Goal: Task Accomplishment & Management: Manage account settings

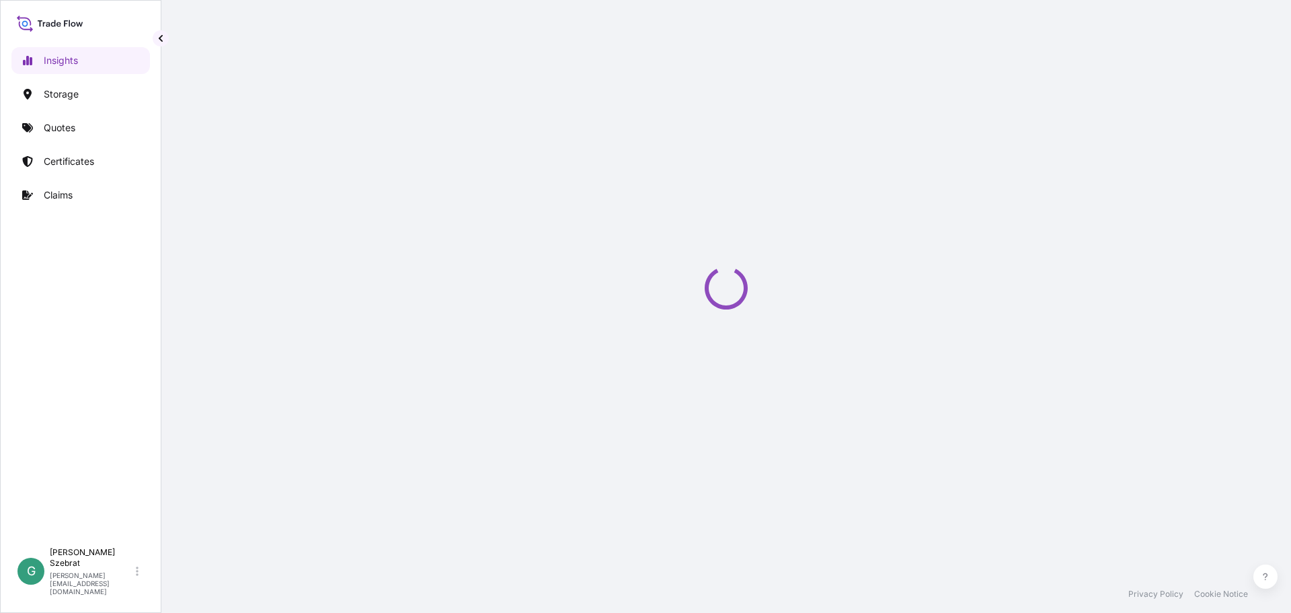
select select "2025"
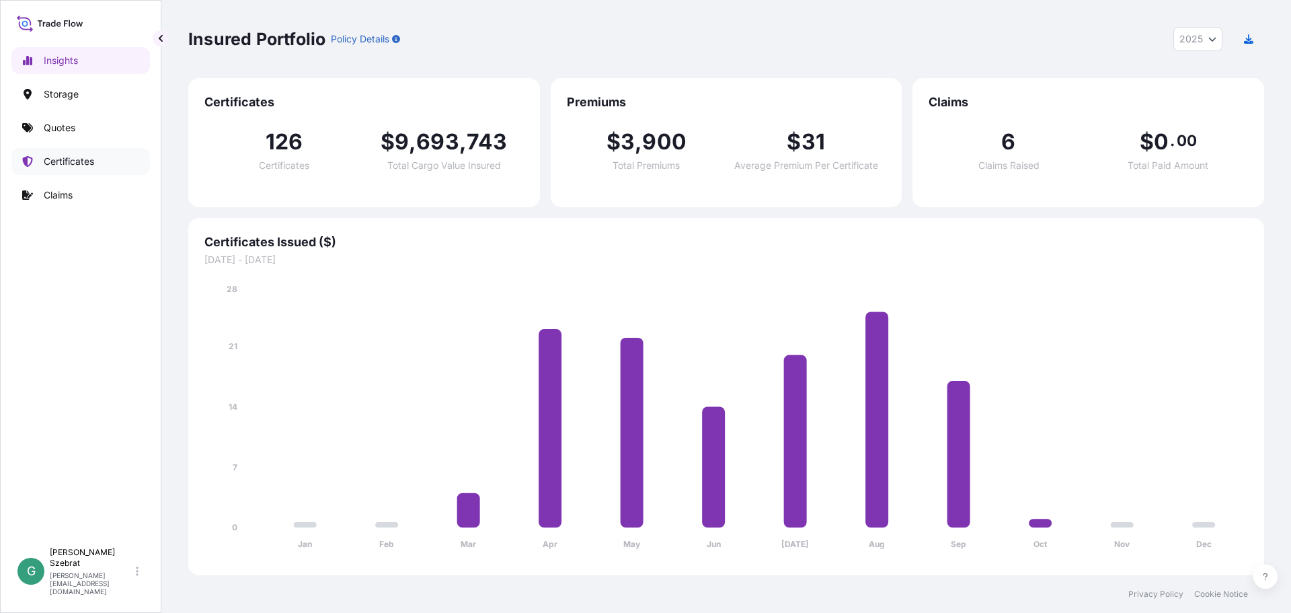
click at [77, 162] on p "Certificates" at bounding box center [69, 161] width 50 height 13
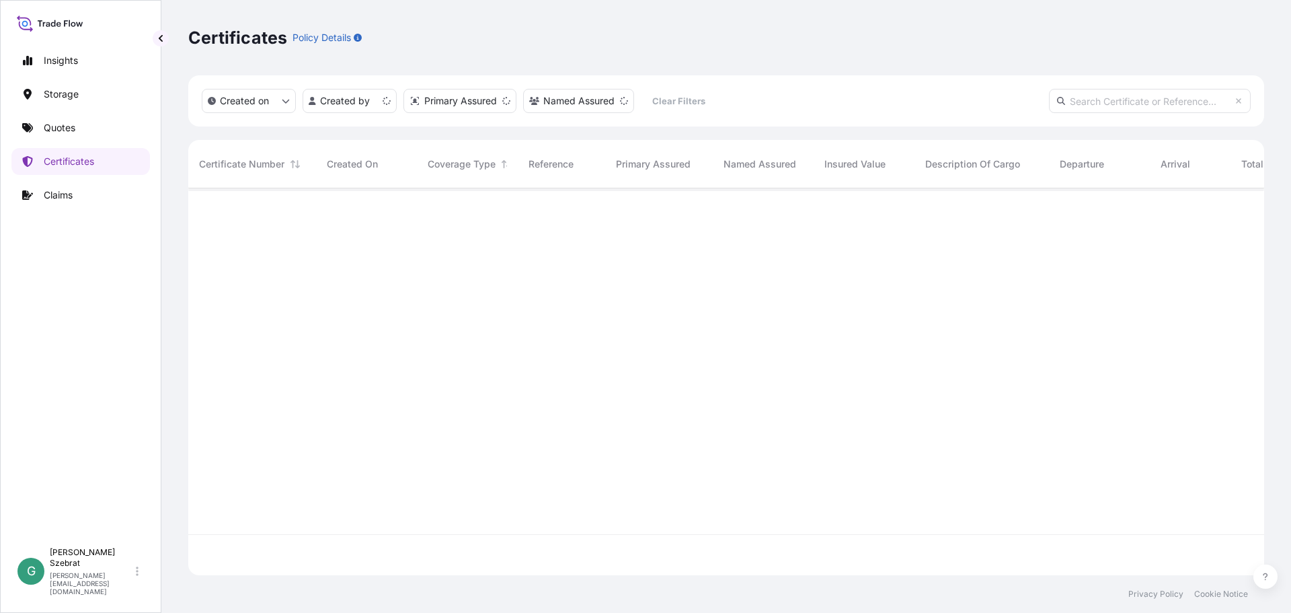
scroll to position [384, 1066]
click at [348, 106] on html "Insights Storage Quotes Certificates Claims G Gabriele Szebrat [EMAIL_ADDRESS][…" at bounding box center [645, 306] width 1291 height 613
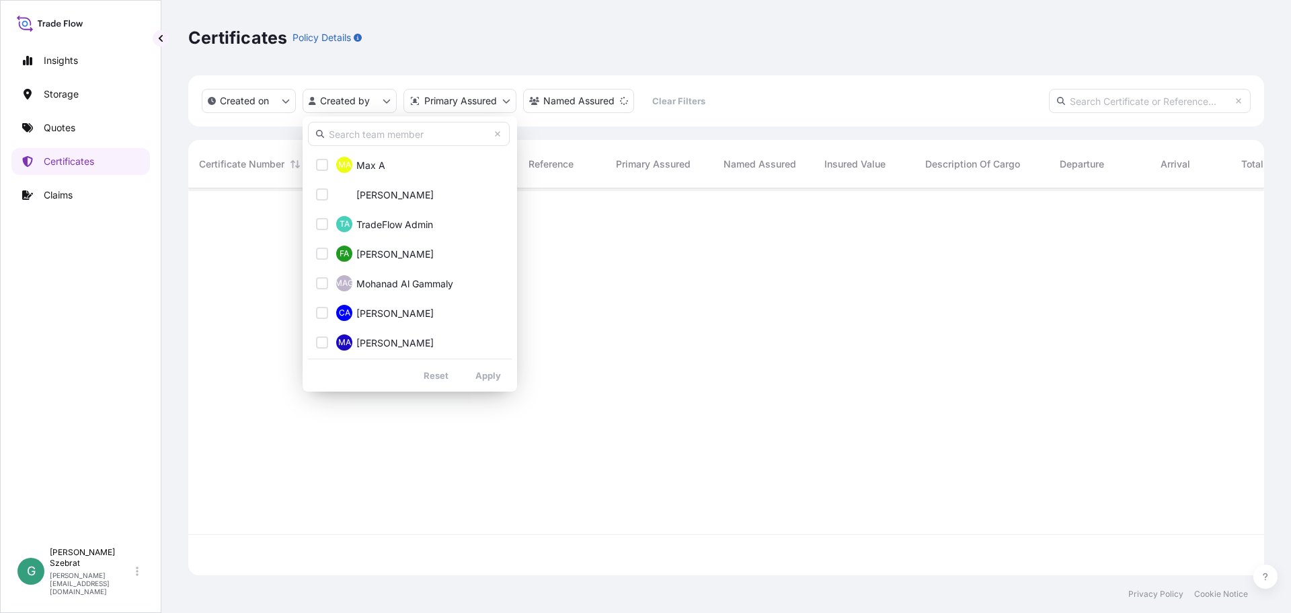
click at [356, 128] on input "text" at bounding box center [409, 134] width 202 height 24
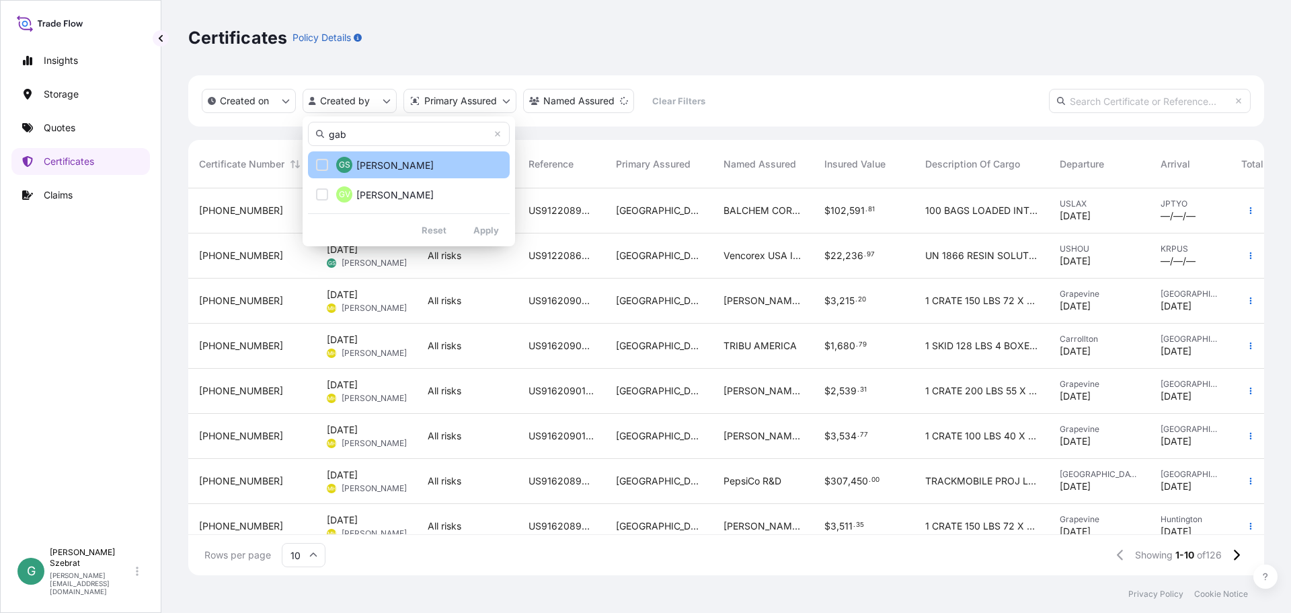
type input "gab"
click at [321, 164] on div "Select Option" at bounding box center [322, 165] width 12 height 12
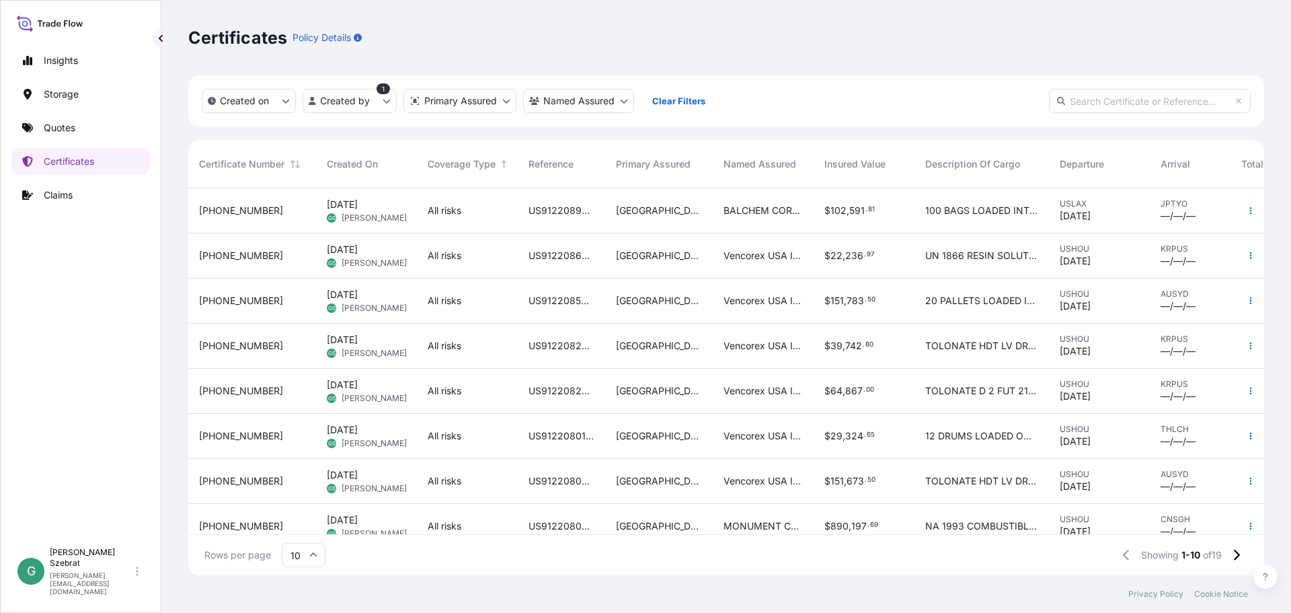
click at [242, 258] on span "[PHONE_NUMBER]" at bounding box center [241, 255] width 84 height 13
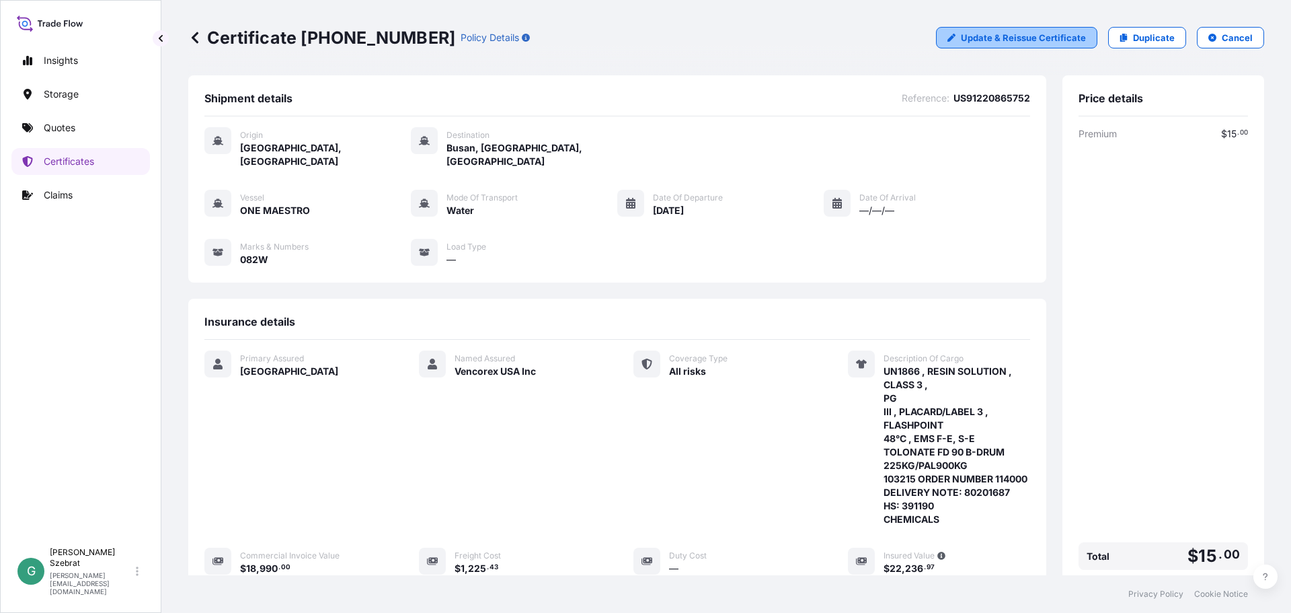
click at [1024, 42] on p "Update & Reissue Certificate" at bounding box center [1023, 37] width 125 height 13
select select "Water"
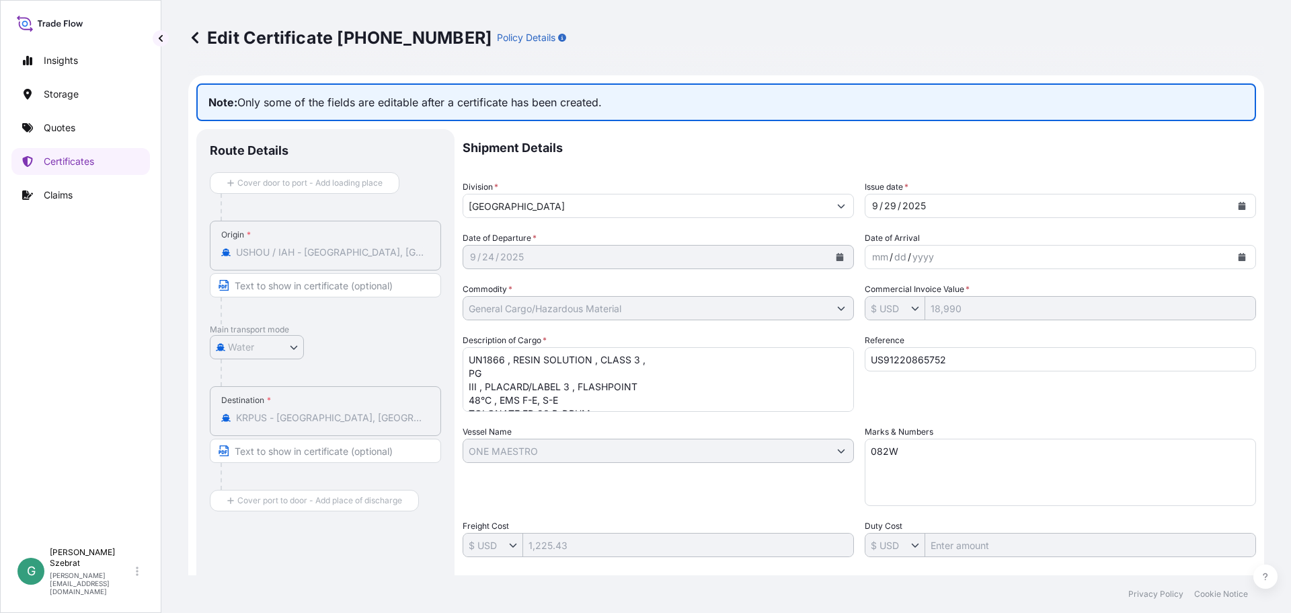
click at [761, 260] on div "[DATE]" at bounding box center [646, 257] width 366 height 24
click at [196, 38] on icon at bounding box center [194, 37] width 13 height 13
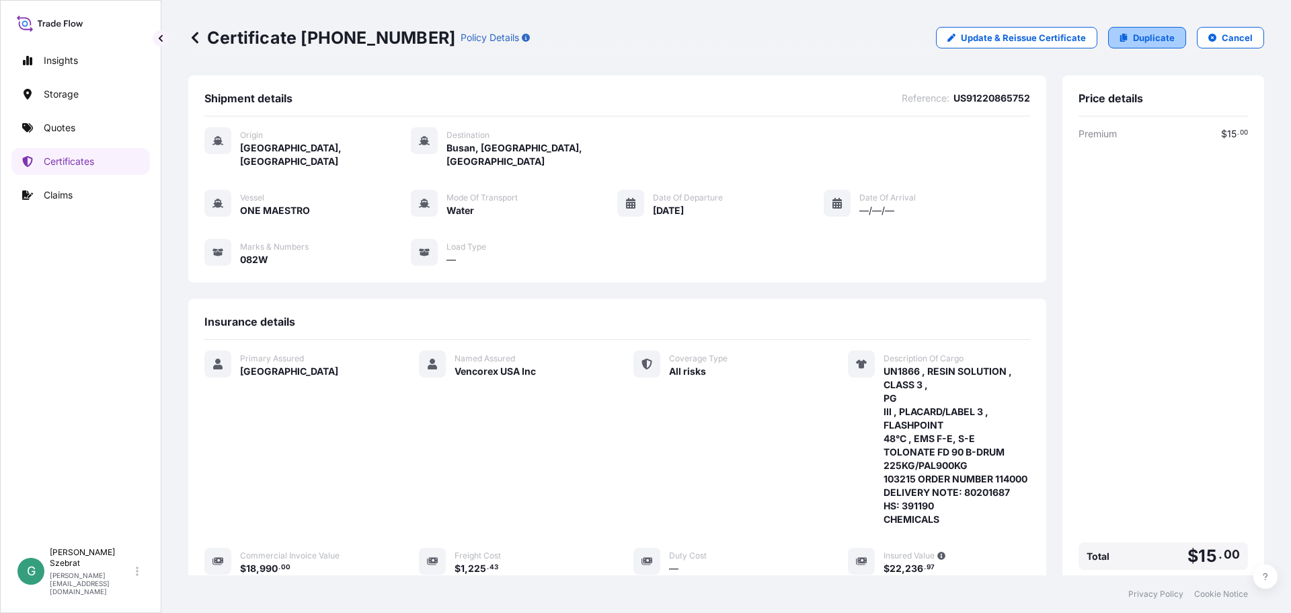
click at [1148, 35] on p "Duplicate" at bounding box center [1154, 37] width 42 height 13
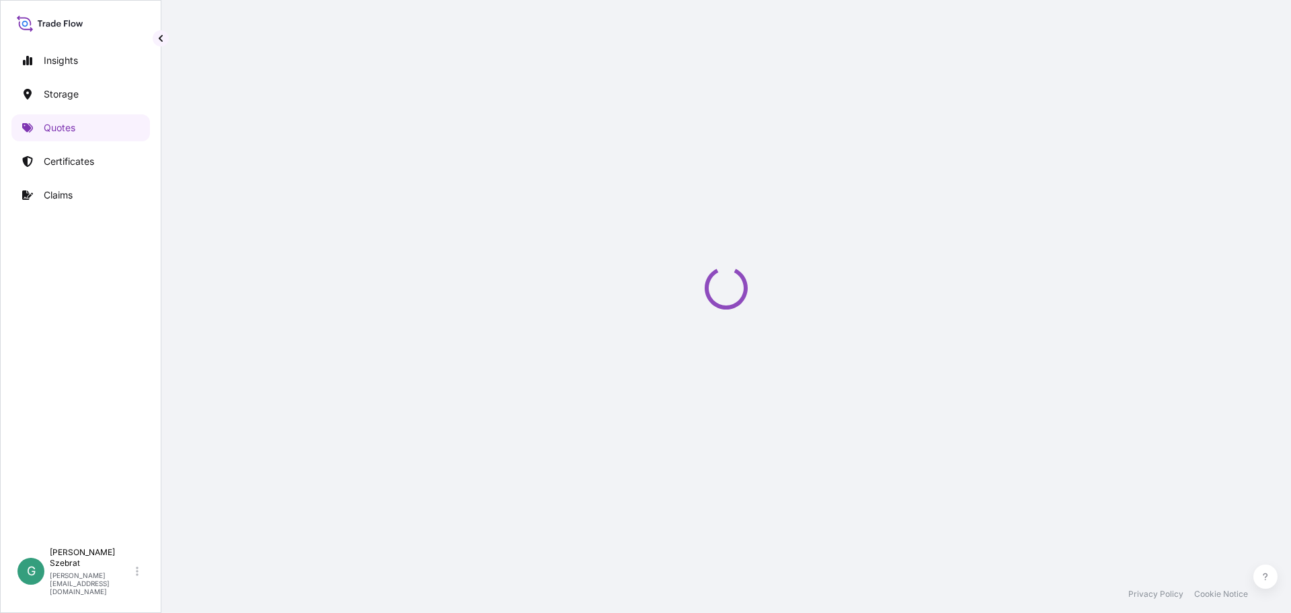
select select "Water"
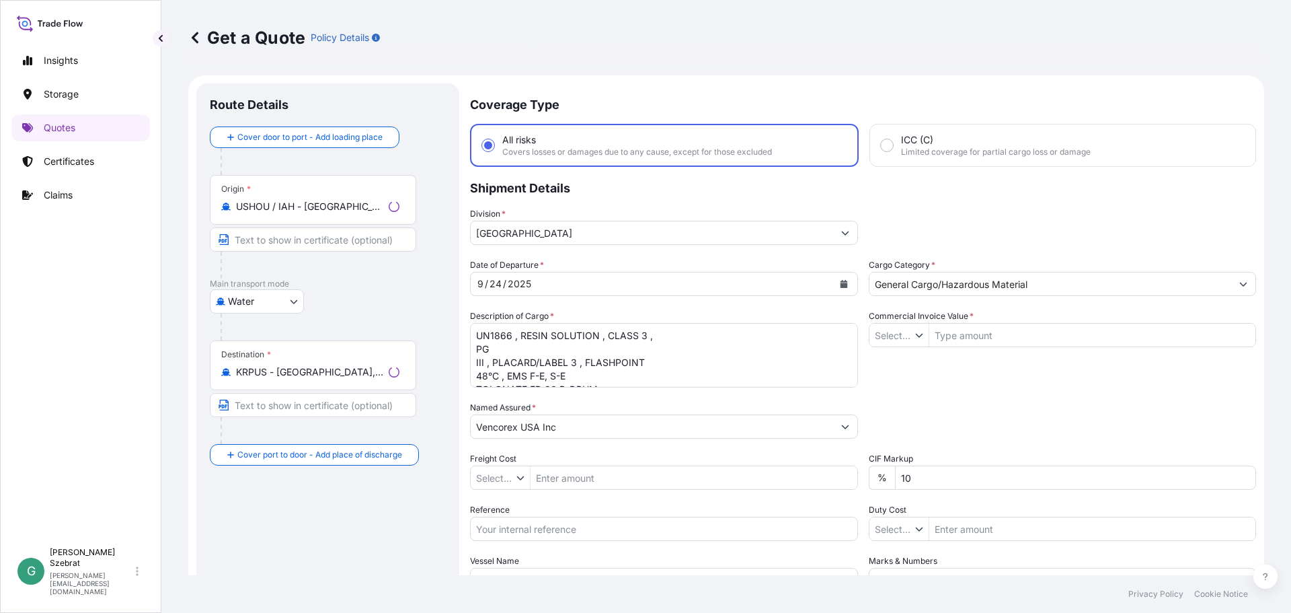
type input "$ USD"
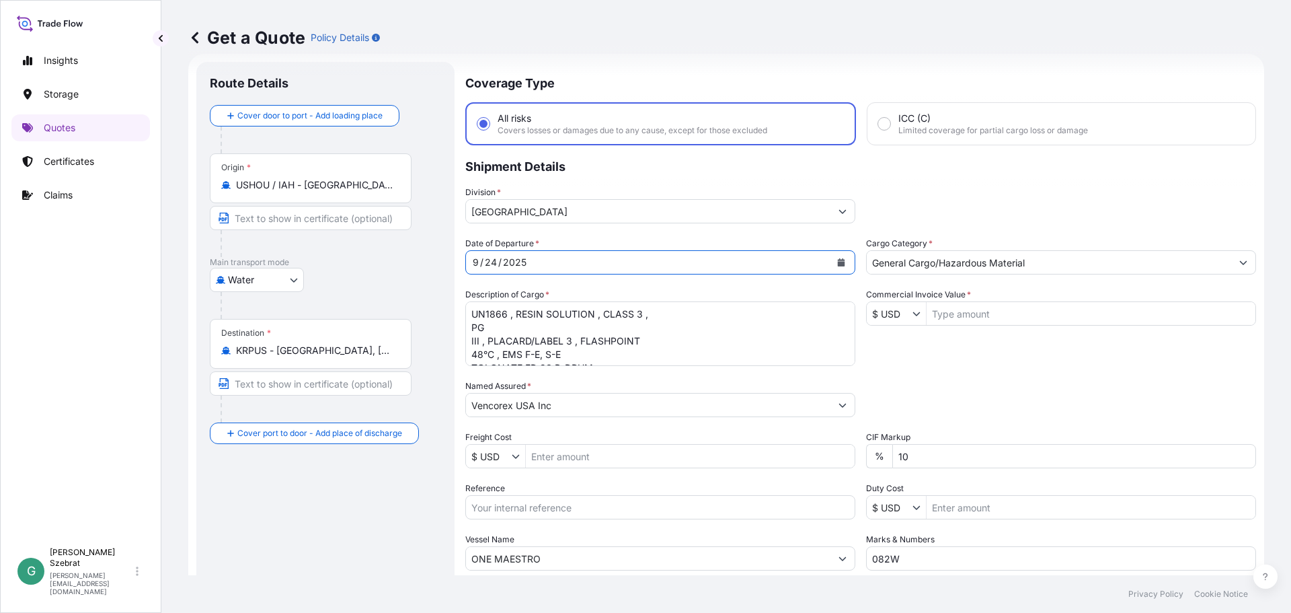
click at [712, 260] on div "[DATE]" at bounding box center [648, 262] width 365 height 24
click at [838, 264] on icon "Calendar" at bounding box center [841, 262] width 7 height 8
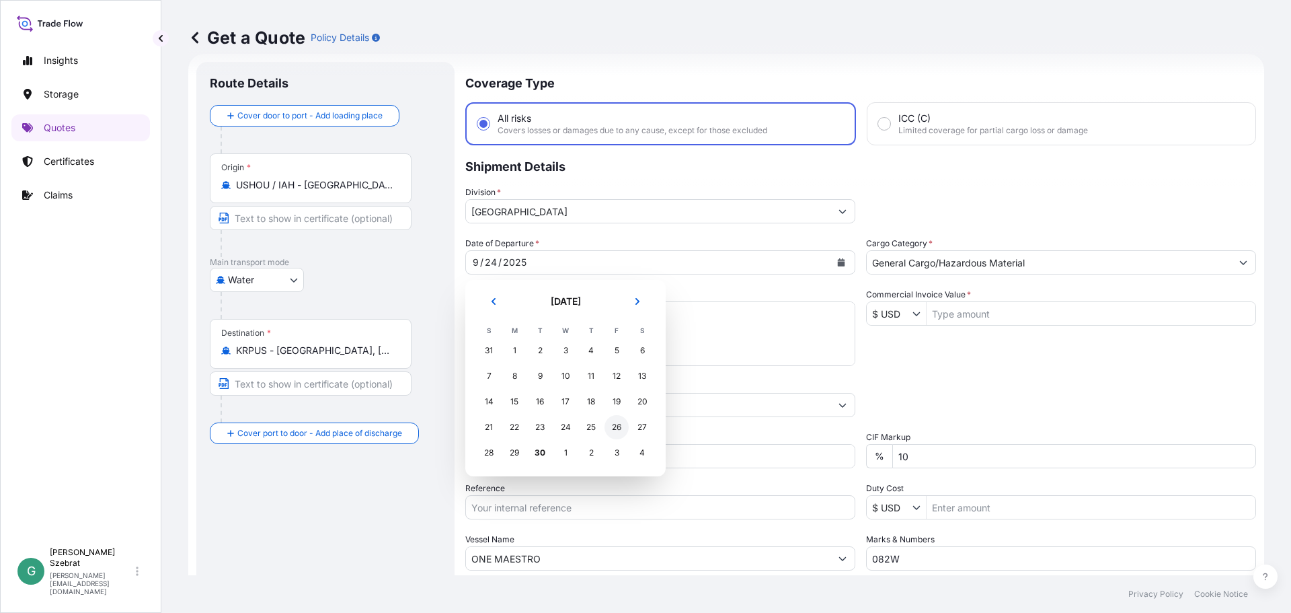
click at [617, 426] on div "26" at bounding box center [617, 427] width 24 height 24
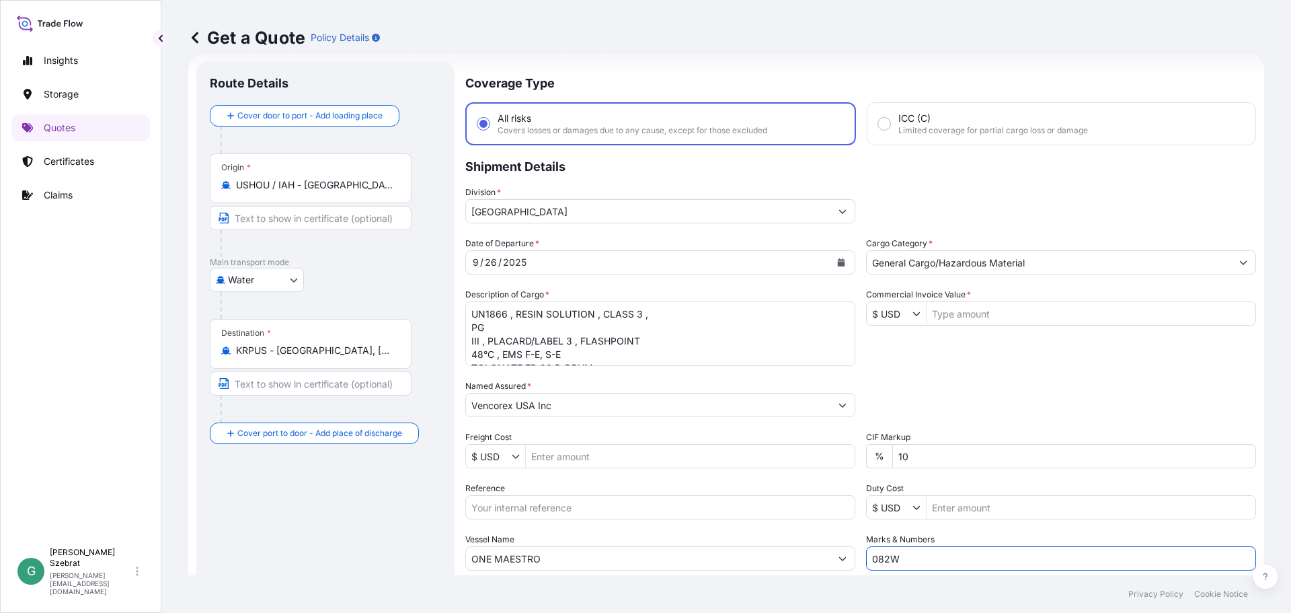
drag, startPoint x: 903, startPoint y: 559, endPoint x: 863, endPoint y: 561, distance: 39.7
click at [866, 561] on input "082W" at bounding box center [1061, 558] width 390 height 24
click at [563, 560] on input "ONE MAESTRO" at bounding box center [648, 558] width 365 height 24
paste input "082W"
click at [568, 593] on p "Use "ONE MAESTRO 082W"" at bounding box center [541, 592] width 128 height 13
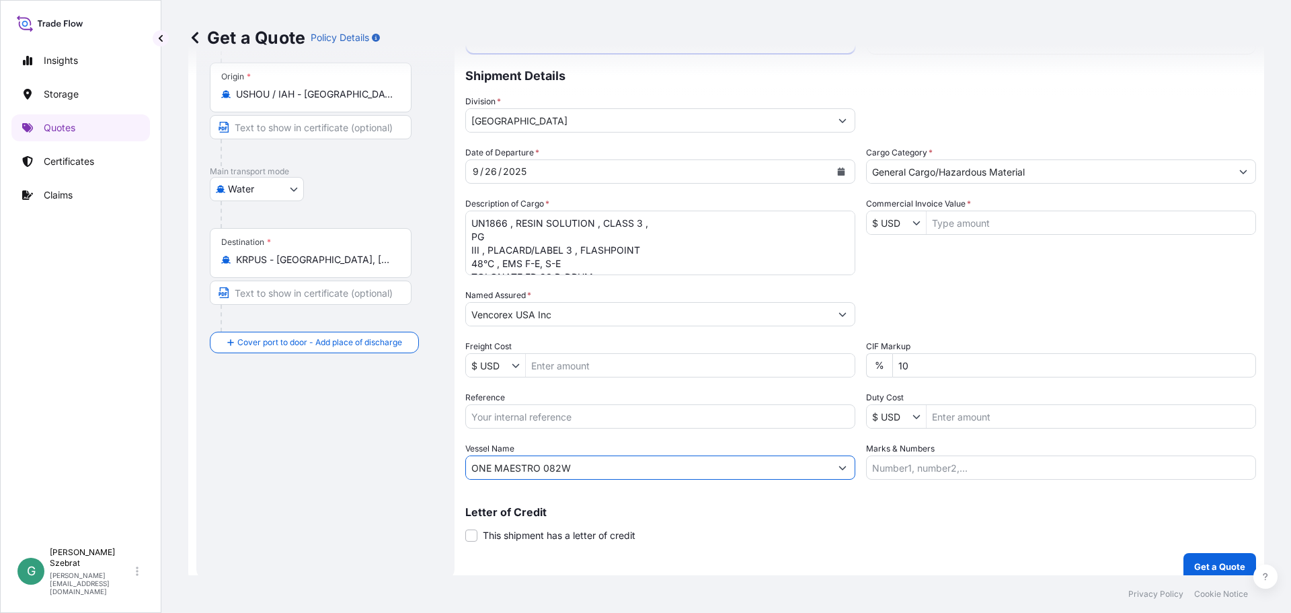
scroll to position [125, 0]
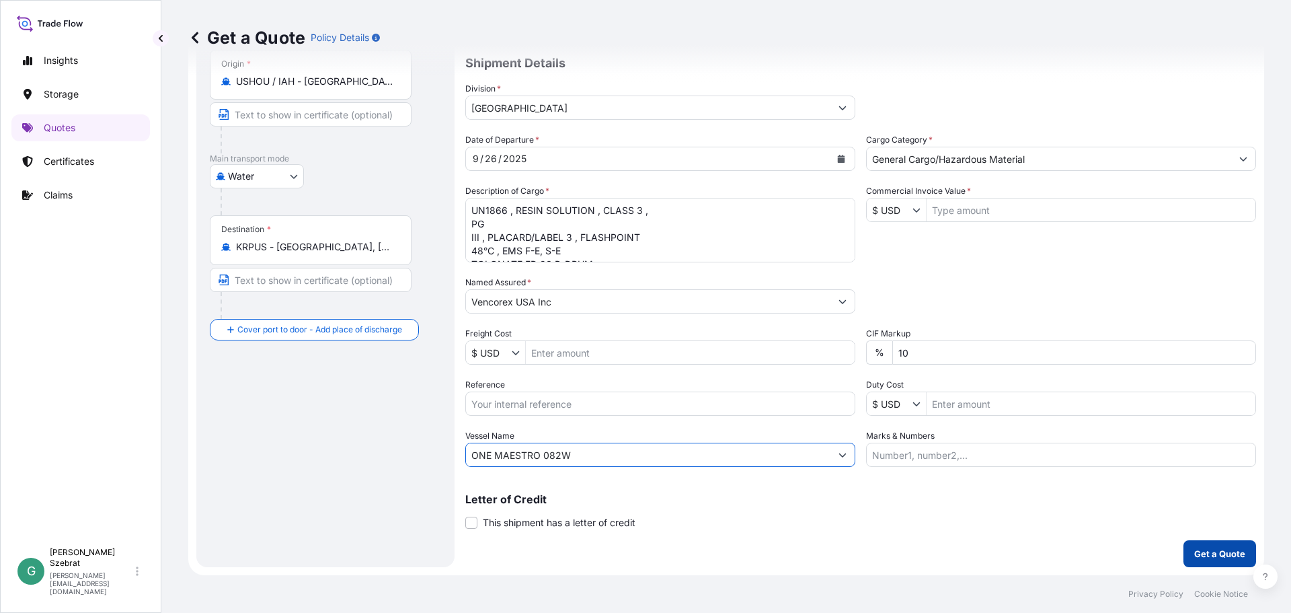
type input "ONE MAESTRO 082W"
click at [1221, 549] on p "Get a Quote" at bounding box center [1219, 553] width 51 height 13
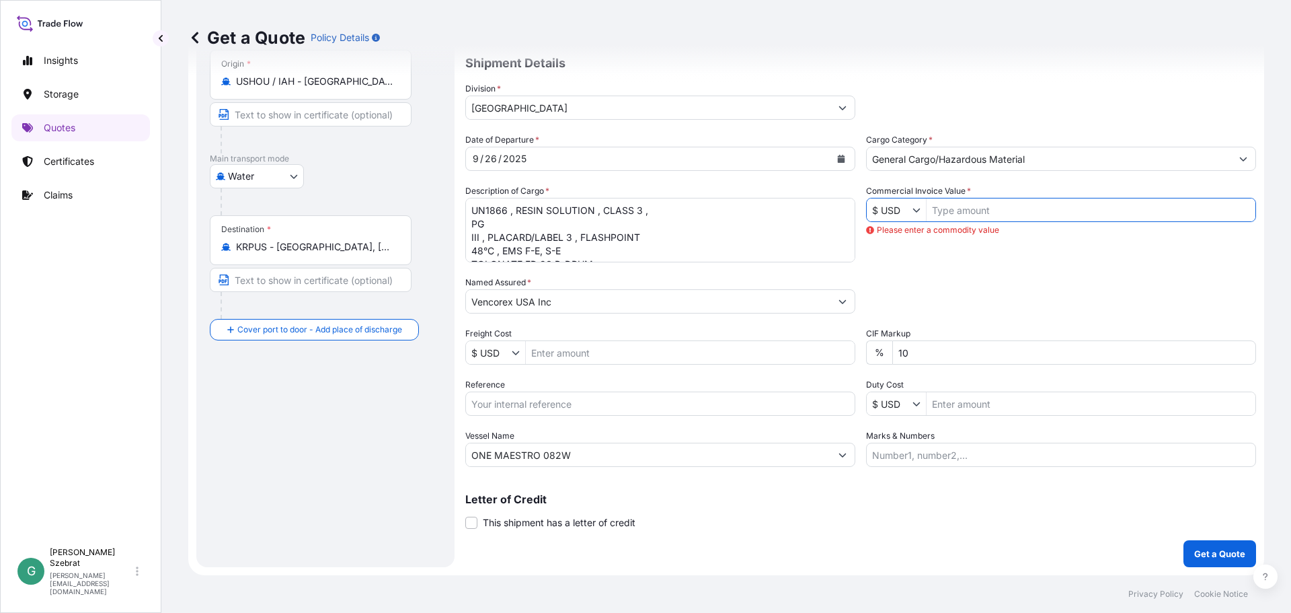
click at [971, 211] on input "Commercial Invoice Value *" at bounding box center [1091, 210] width 329 height 24
type input "18,990"
click at [1084, 268] on div "Date of Departure * [DATE] Cargo Category * General Cargo/Hazardous Material De…" at bounding box center [860, 300] width 791 height 334
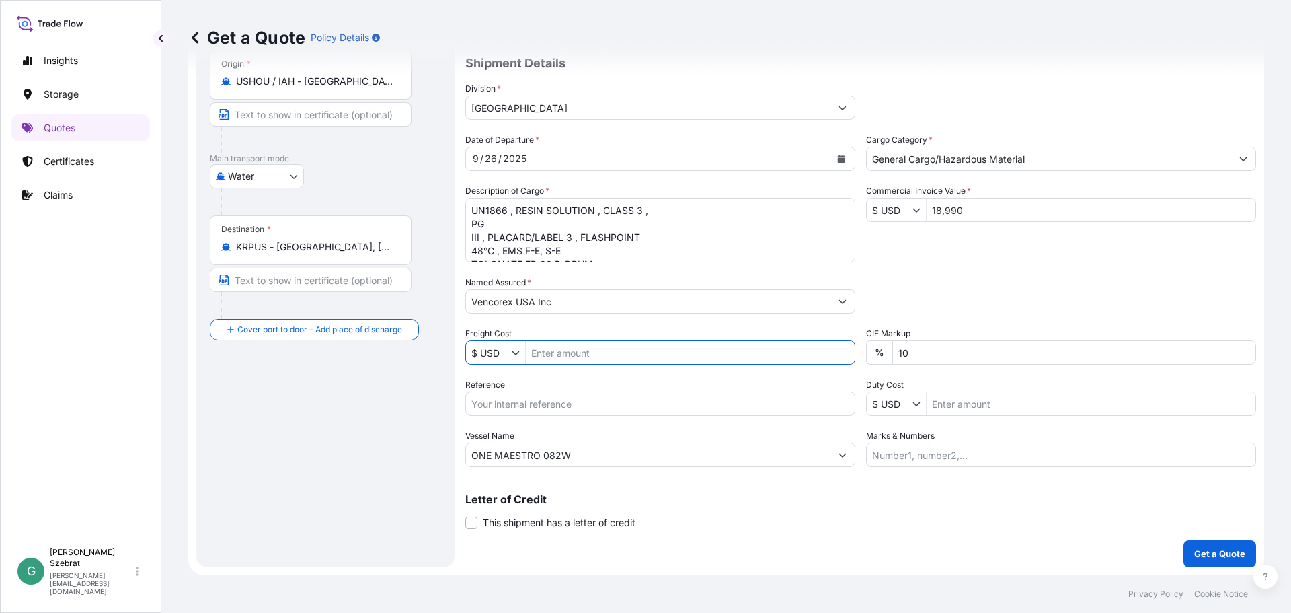
click at [622, 351] on input "Freight Cost" at bounding box center [690, 352] width 329 height 24
type input "1,225.43"
drag, startPoint x: 650, startPoint y: 402, endPoint x: 660, endPoint y: 402, distance: 10.1
click at [650, 402] on input "Reference" at bounding box center [660, 403] width 390 height 24
click at [564, 404] on input "Reference" at bounding box center [660, 403] width 390 height 24
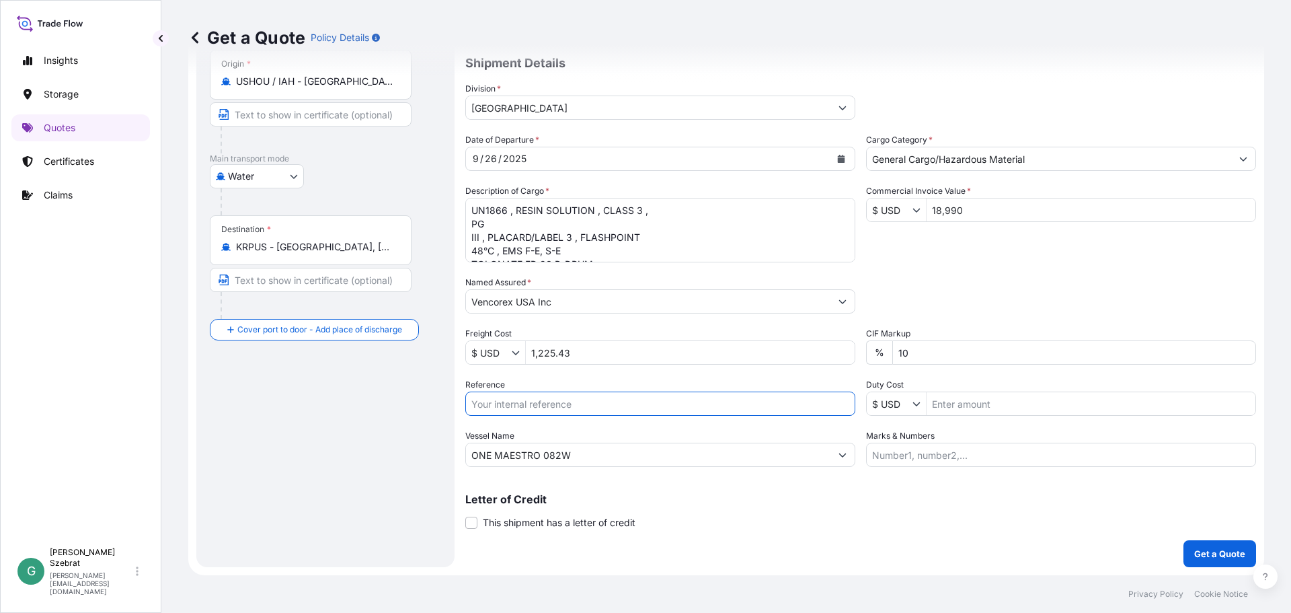
paste input "US91220865752"
type input "US91220865752"
click at [1200, 554] on p "Get a Quote" at bounding box center [1219, 553] width 51 height 13
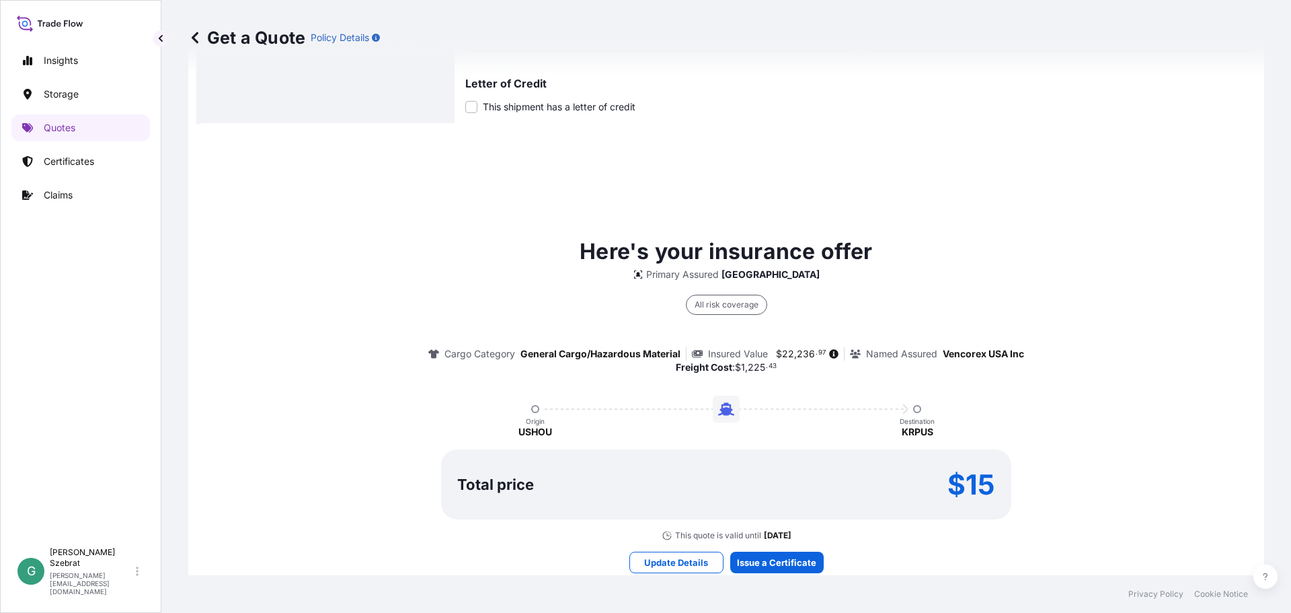
scroll to position [597, 0]
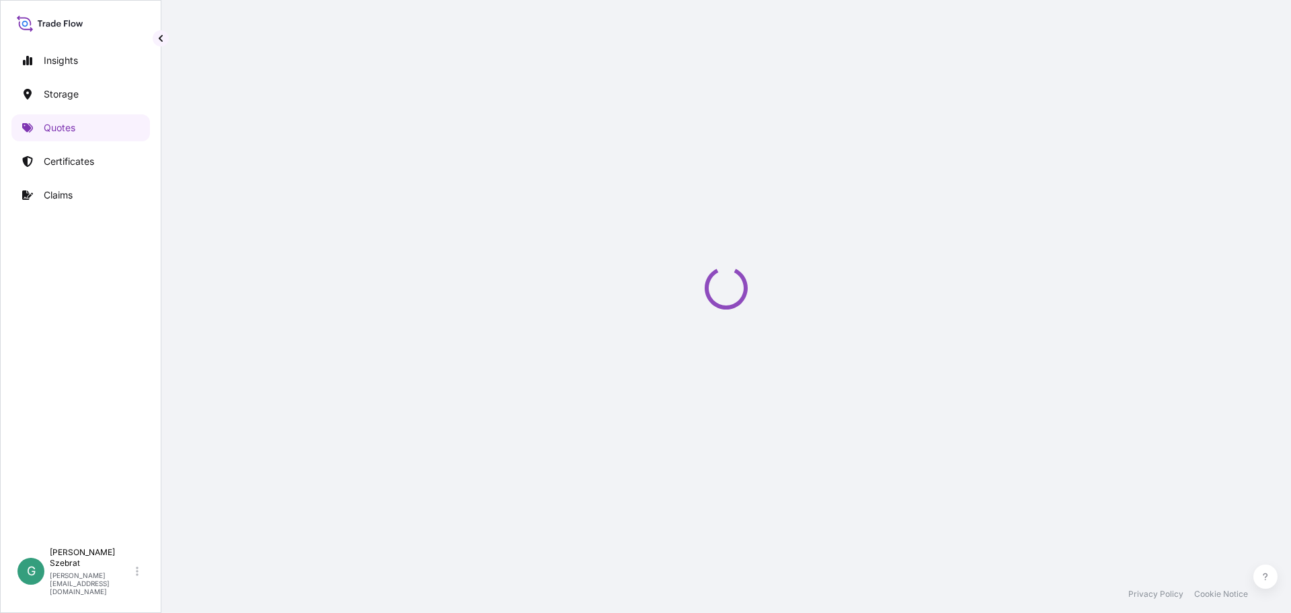
select select "Water"
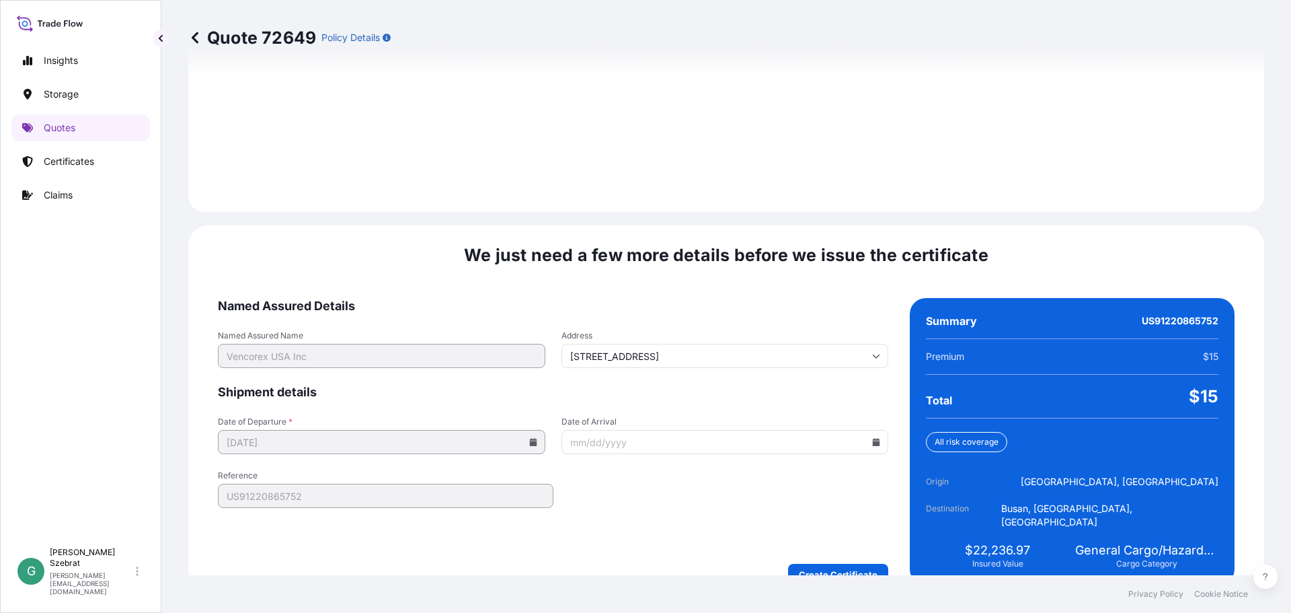
scroll to position [1896, 0]
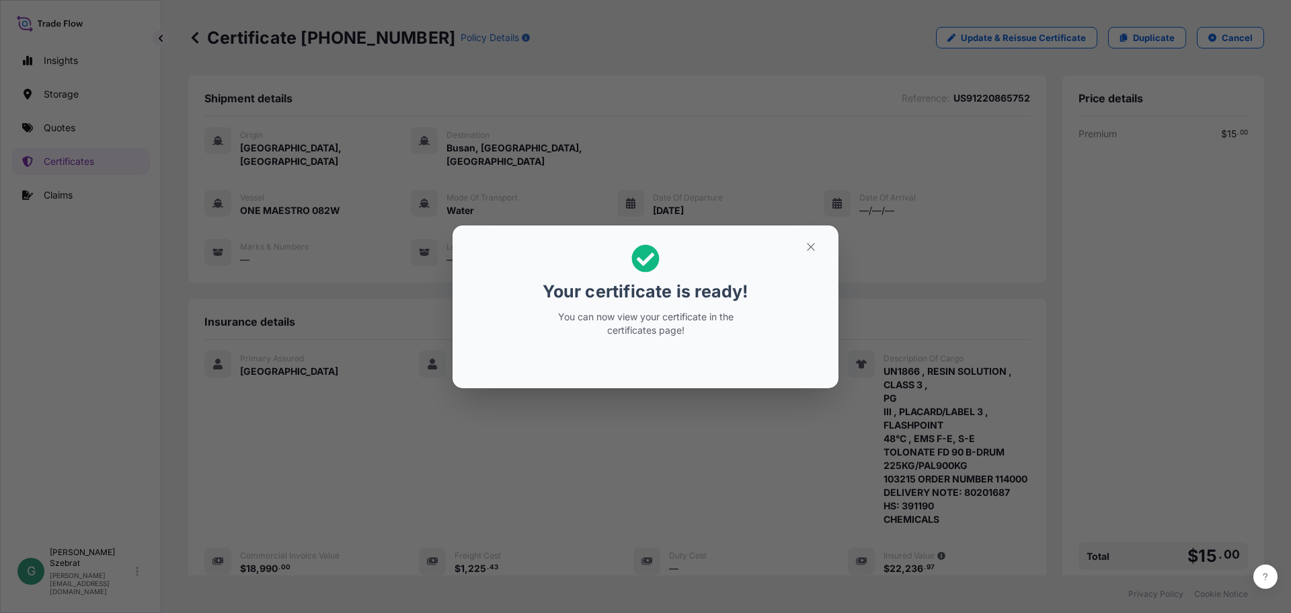
drag, startPoint x: 662, startPoint y: 360, endPoint x: 677, endPoint y: 350, distance: 17.5
click at [663, 358] on div at bounding box center [645, 361] width 365 height 32
click at [811, 249] on icon "button" at bounding box center [811, 247] width 12 height 12
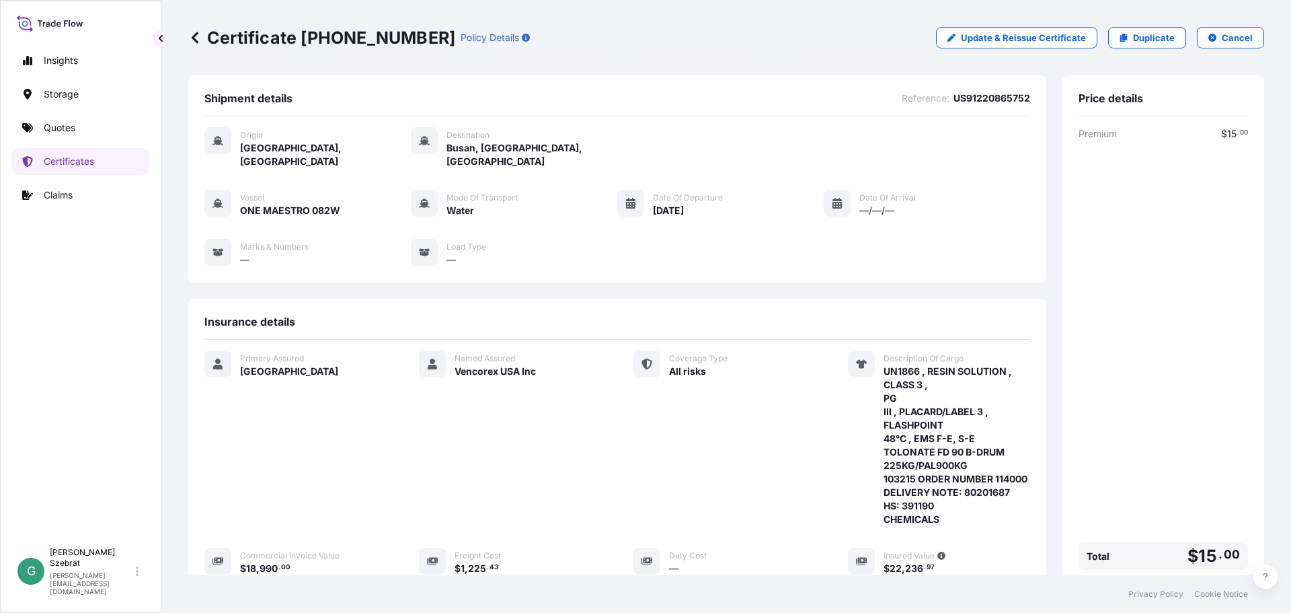
scroll to position [242, 0]
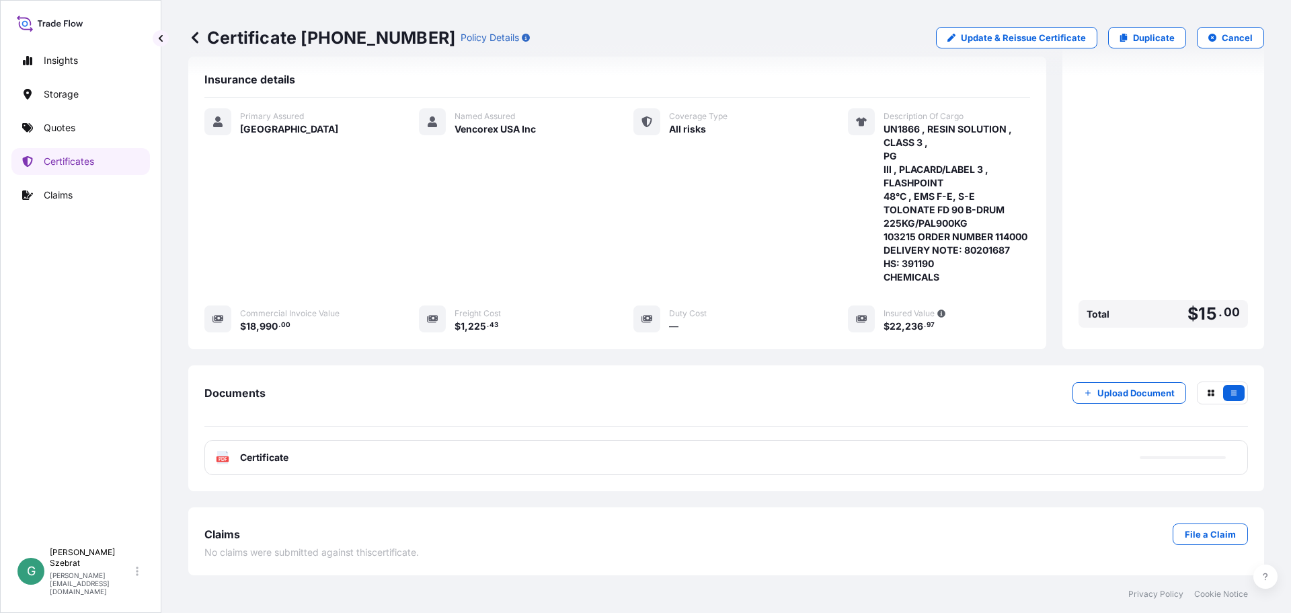
click at [220, 455] on icon at bounding box center [222, 457] width 11 height 13
click at [250, 458] on span "Certificate" at bounding box center [264, 457] width 48 height 13
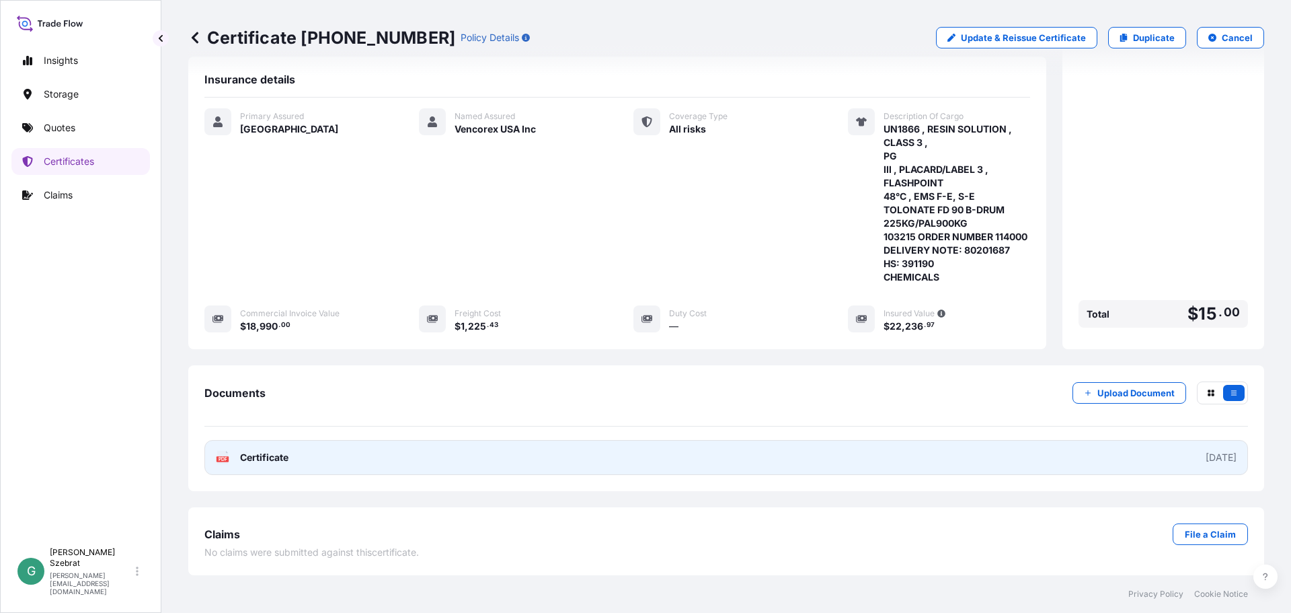
click at [223, 460] on text "PDF" at bounding box center [223, 459] width 9 height 5
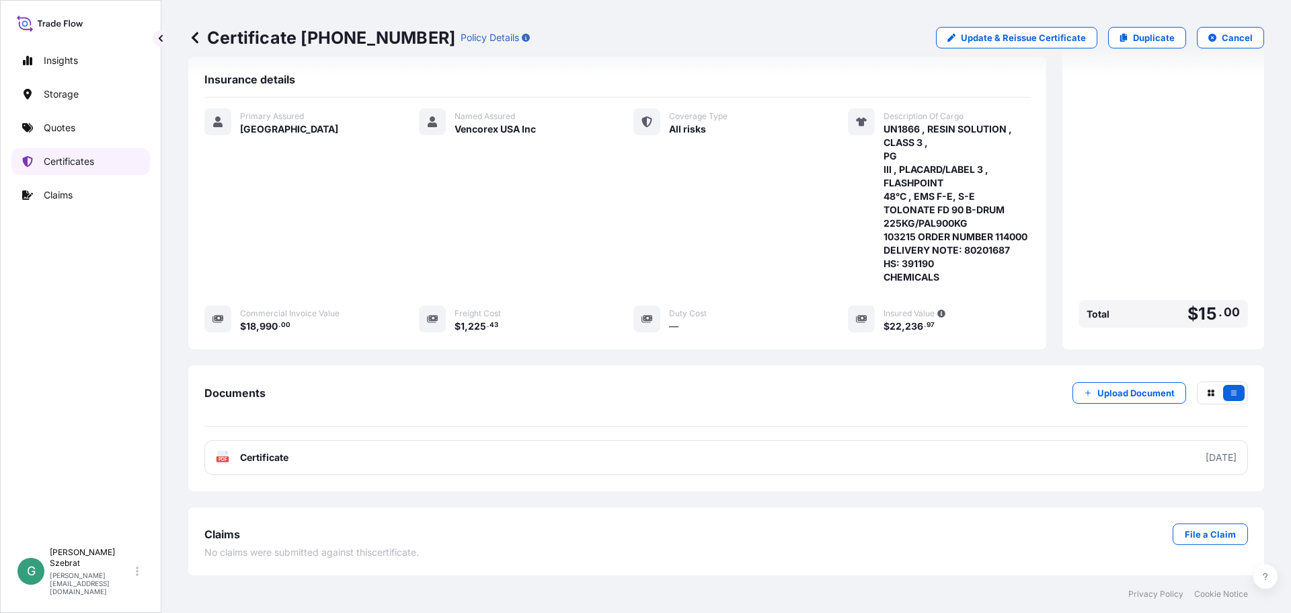
click at [79, 161] on p "Certificates" at bounding box center [69, 161] width 50 height 13
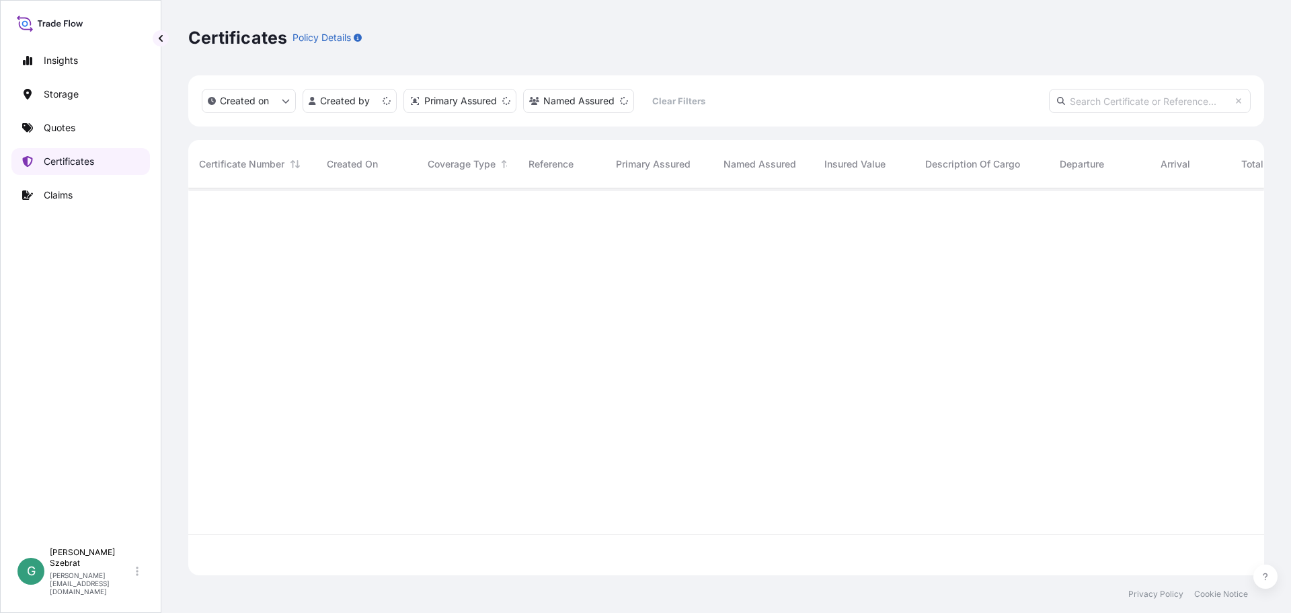
scroll to position [384, 1066]
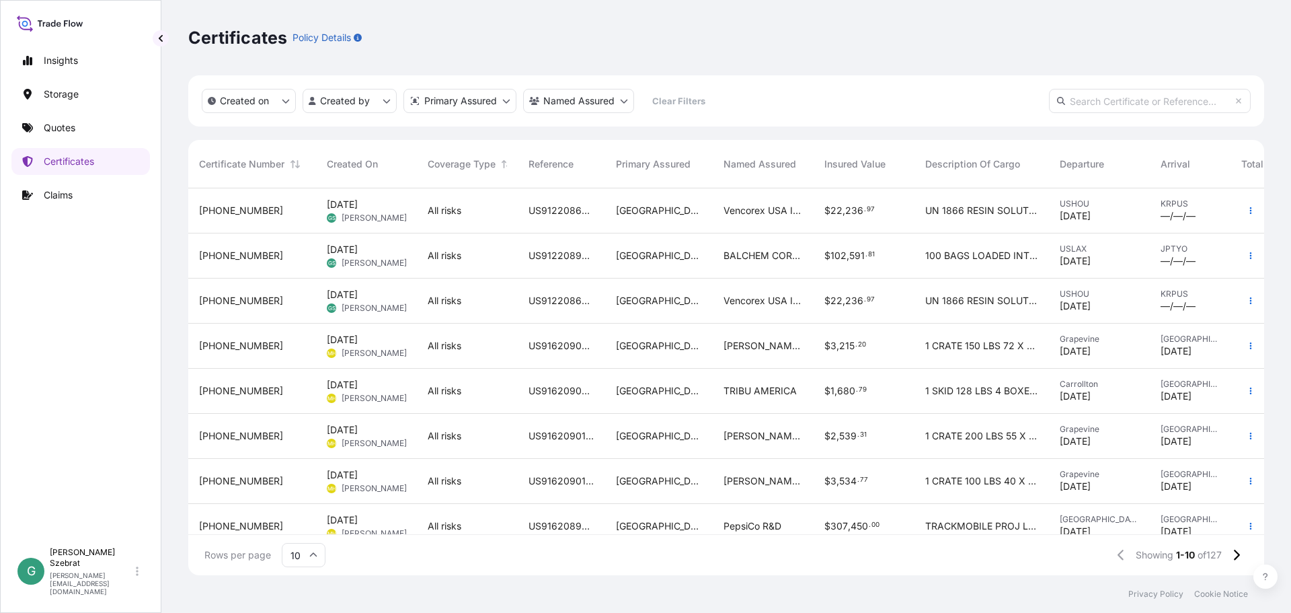
click at [509, 299] on div "All risks" at bounding box center [467, 300] width 101 height 45
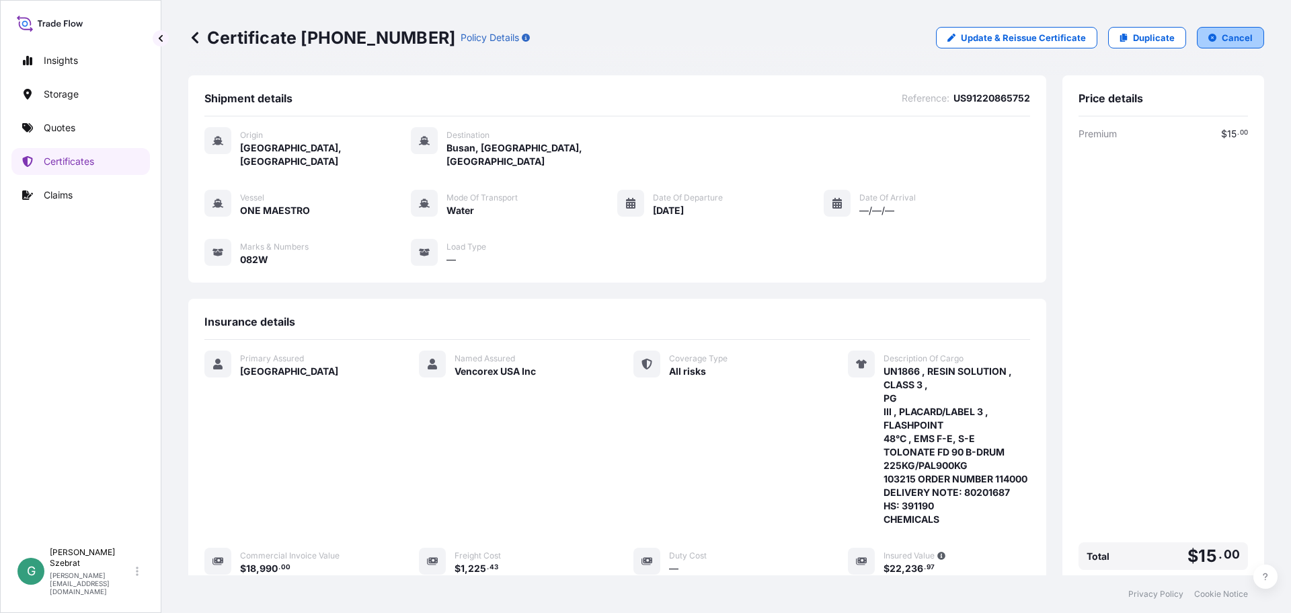
click at [1231, 34] on p "Cancel" at bounding box center [1237, 37] width 31 height 13
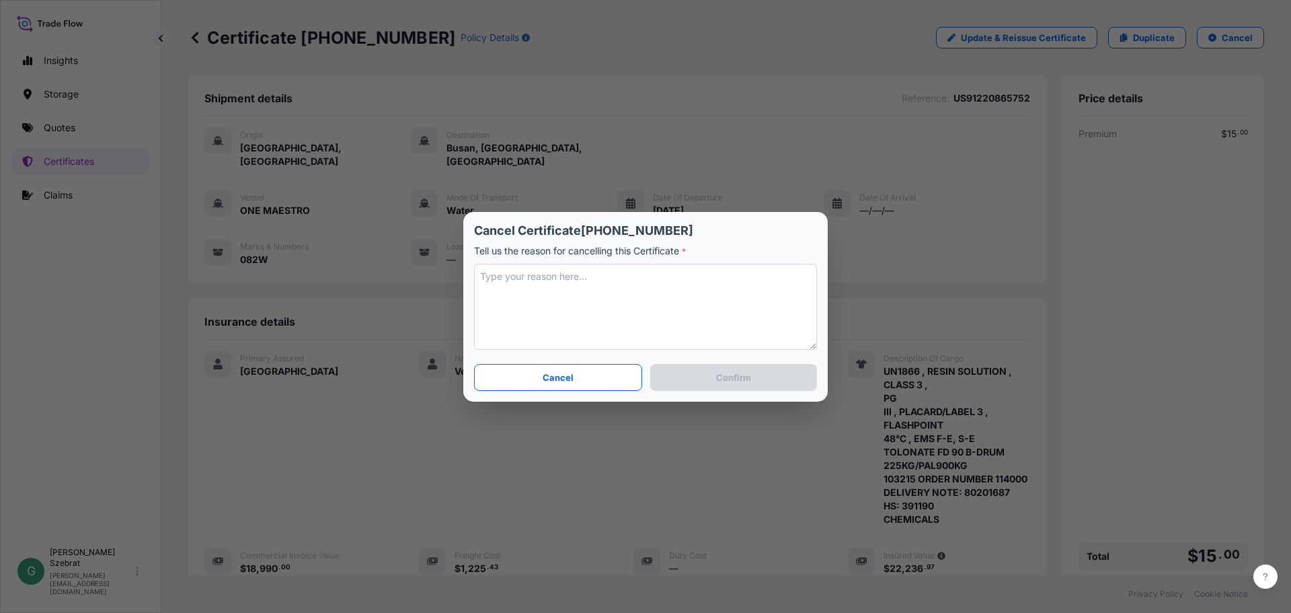
click at [553, 278] on textarea at bounding box center [645, 307] width 343 height 86
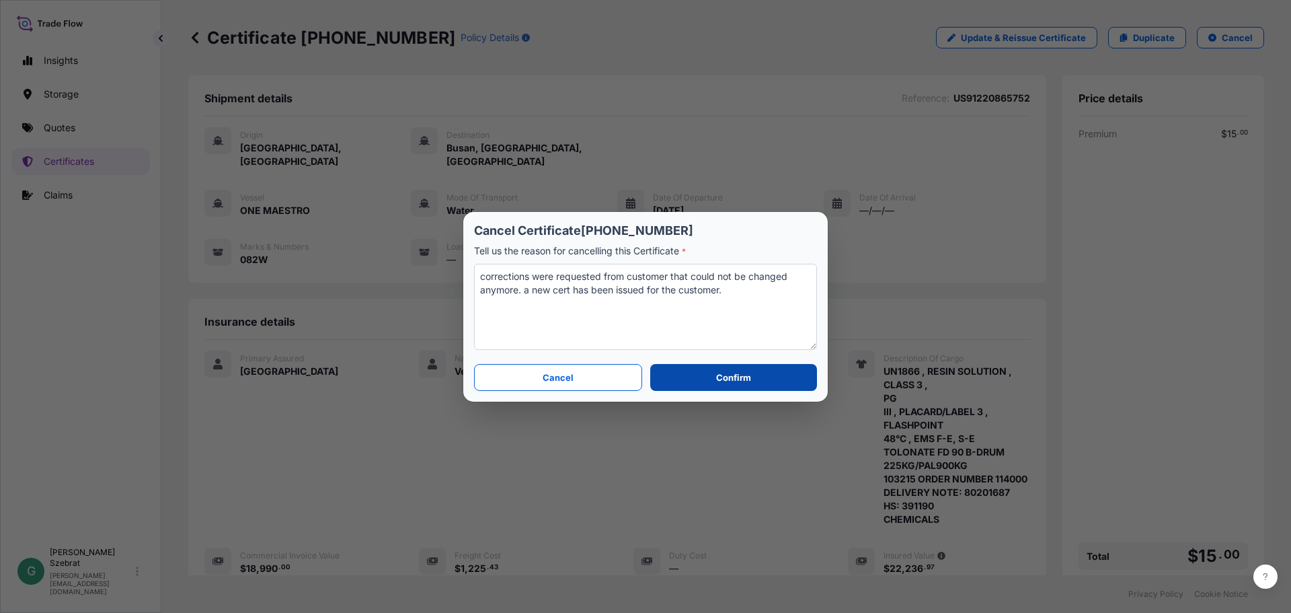
type textarea "corrections were requested from customer that could not be changed anymore. a n…"
click at [751, 368] on button "Confirm" at bounding box center [733, 377] width 167 height 27
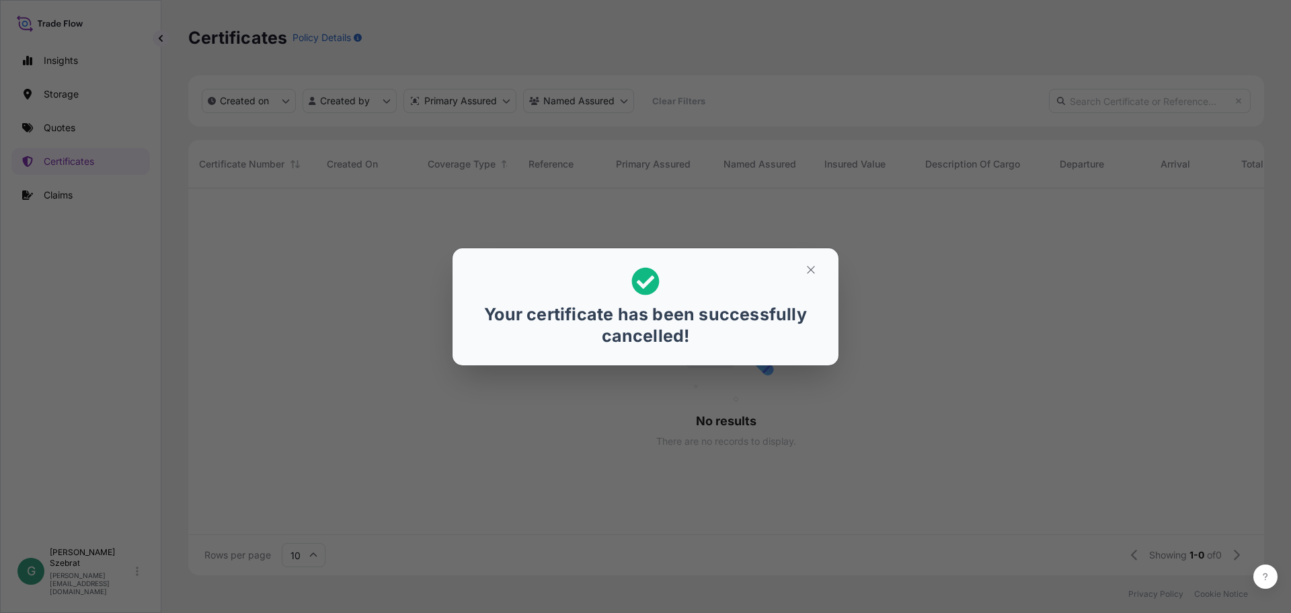
scroll to position [11, 11]
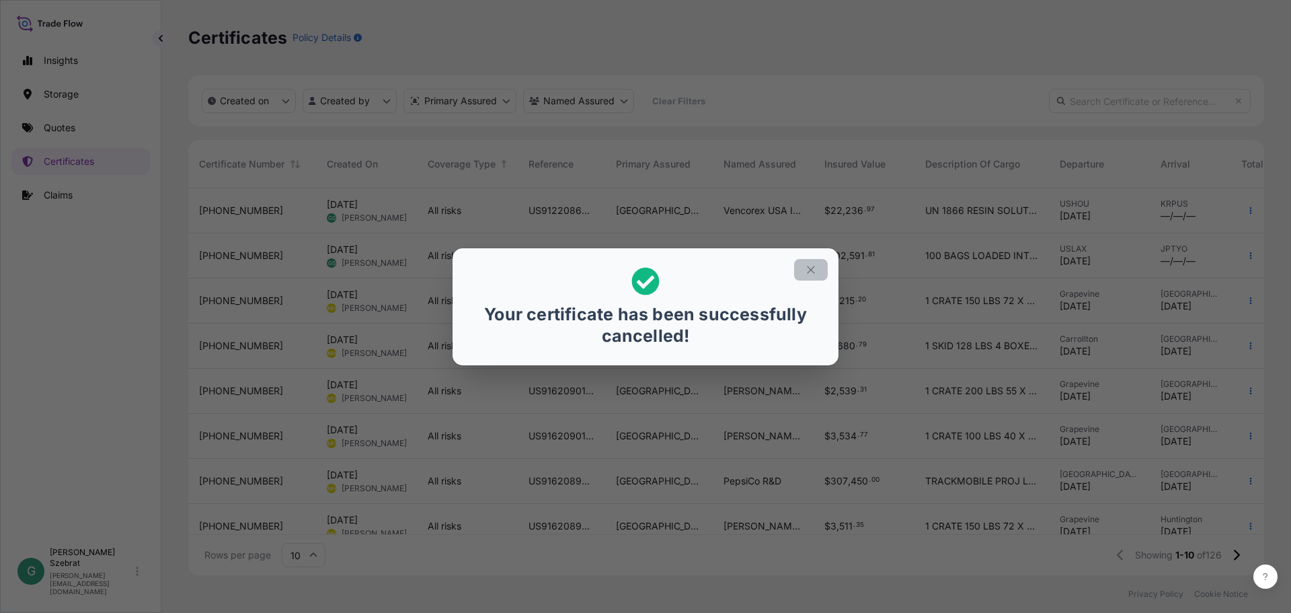
click at [813, 266] on icon "button" at bounding box center [811, 270] width 12 height 12
